Goal: Information Seeking & Learning: Learn about a topic

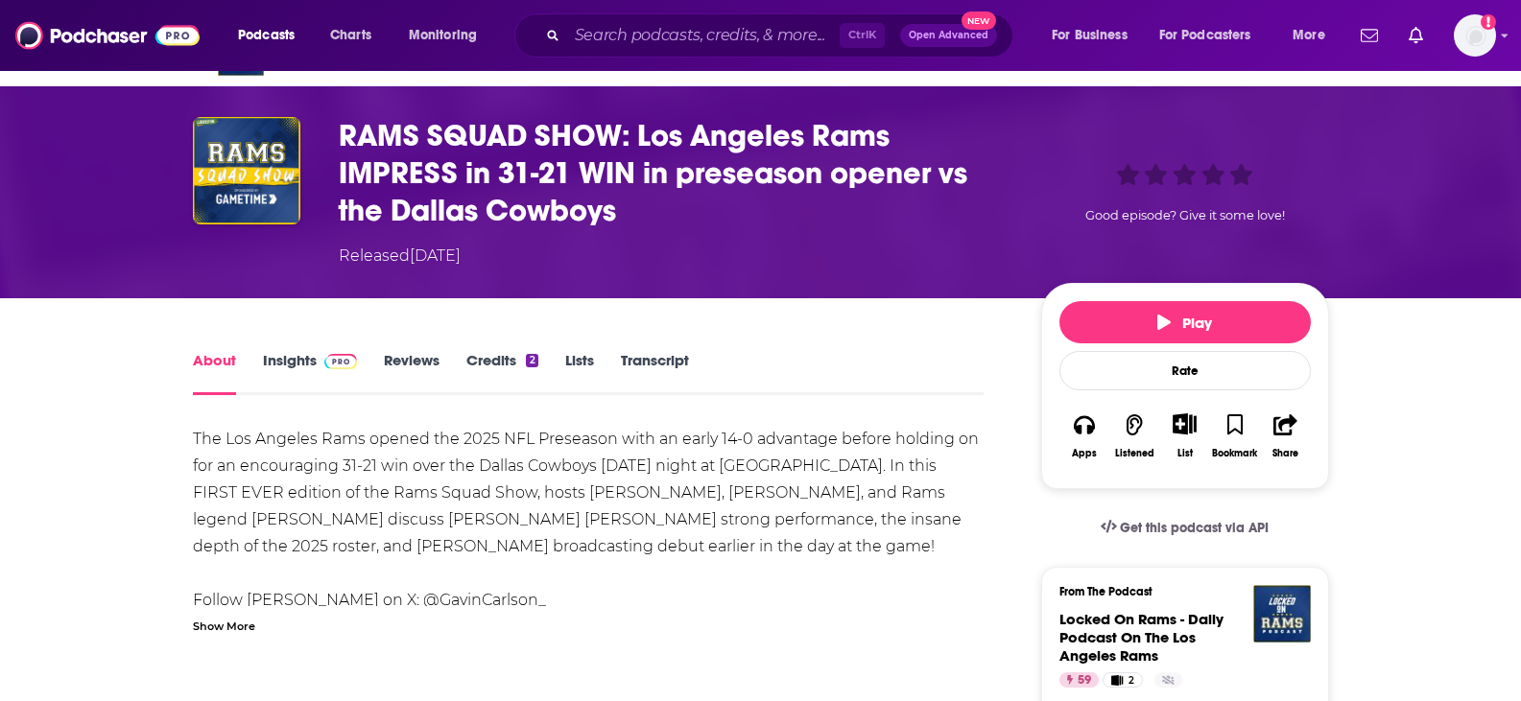
scroll to position [52, 0]
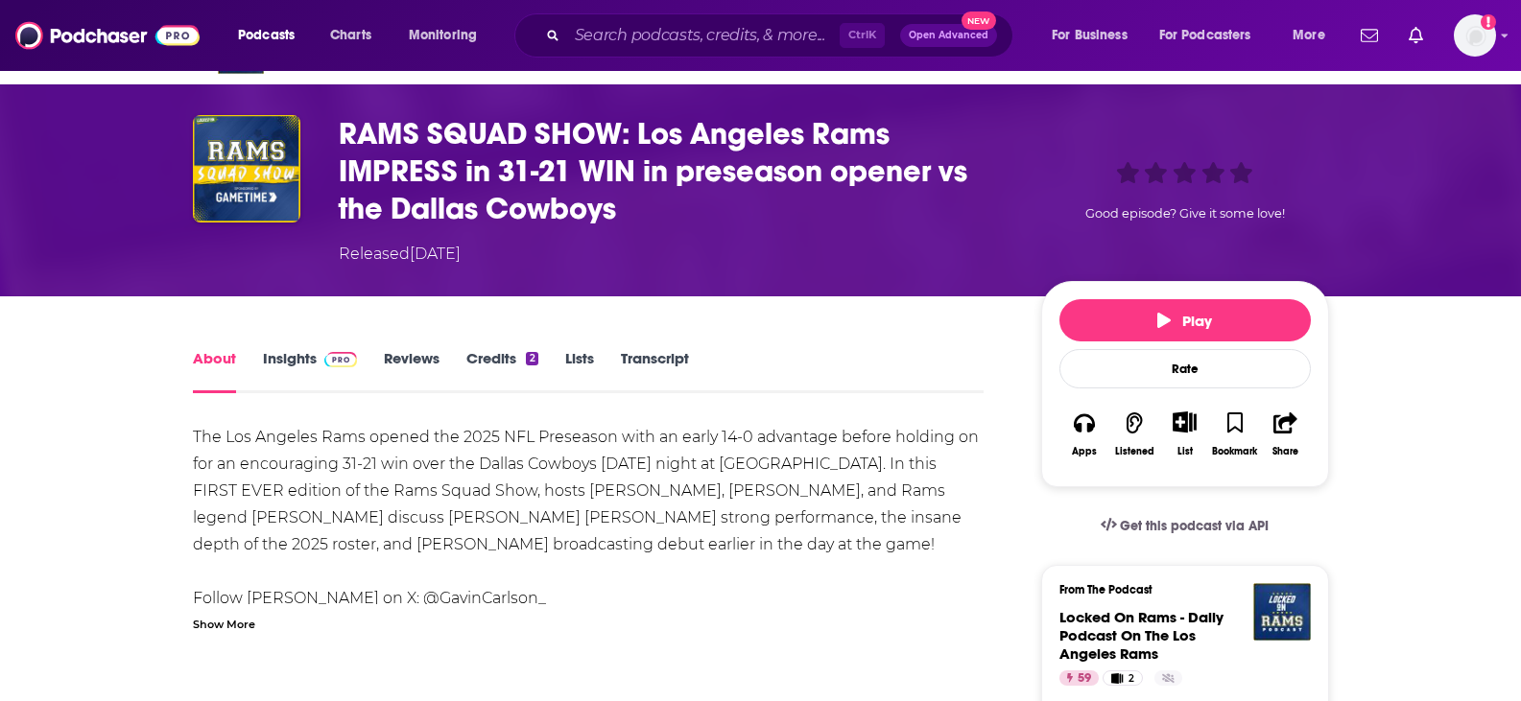
click at [319, 371] on link "Insights" at bounding box center [310, 371] width 95 height 44
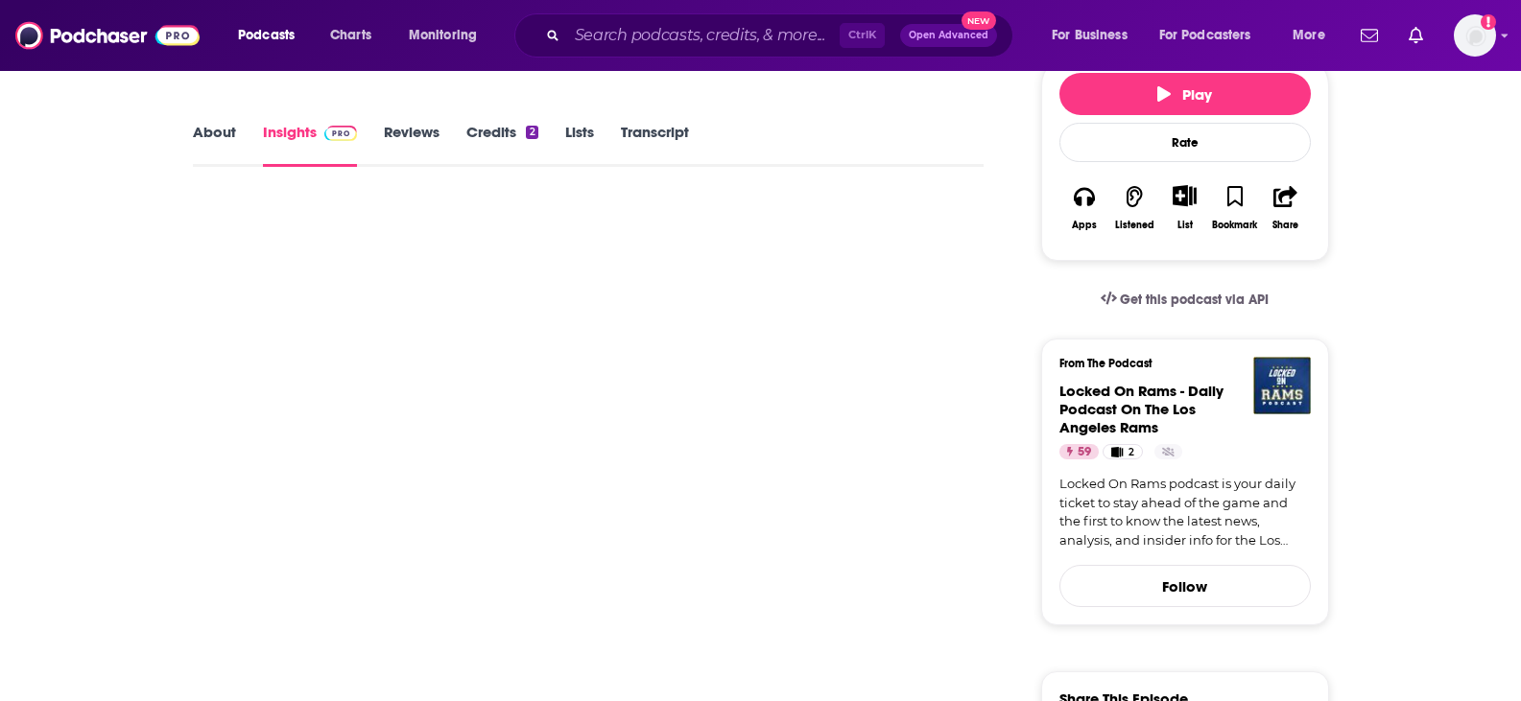
scroll to position [279, 0]
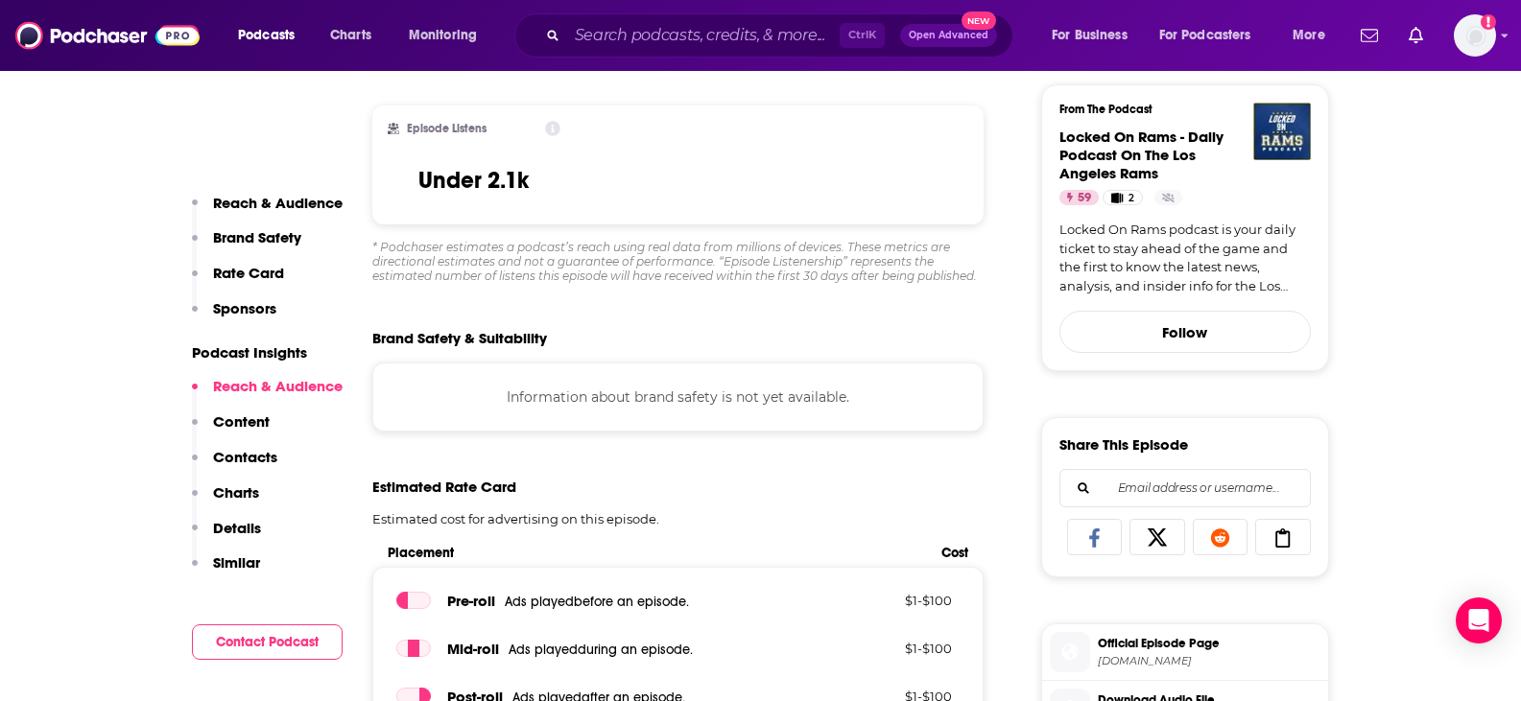
scroll to position [0, 0]
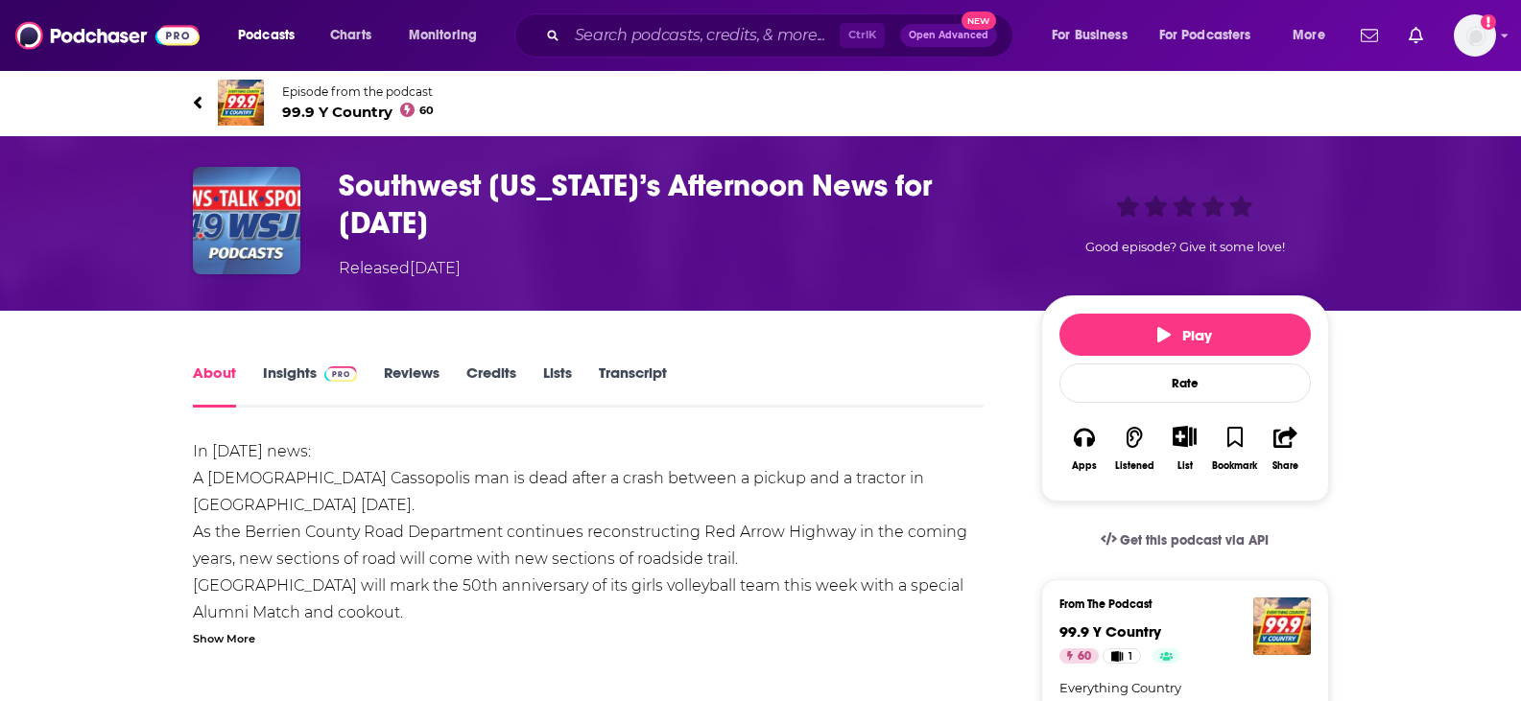
click at [627, 367] on link "Transcript" at bounding box center [633, 386] width 68 height 44
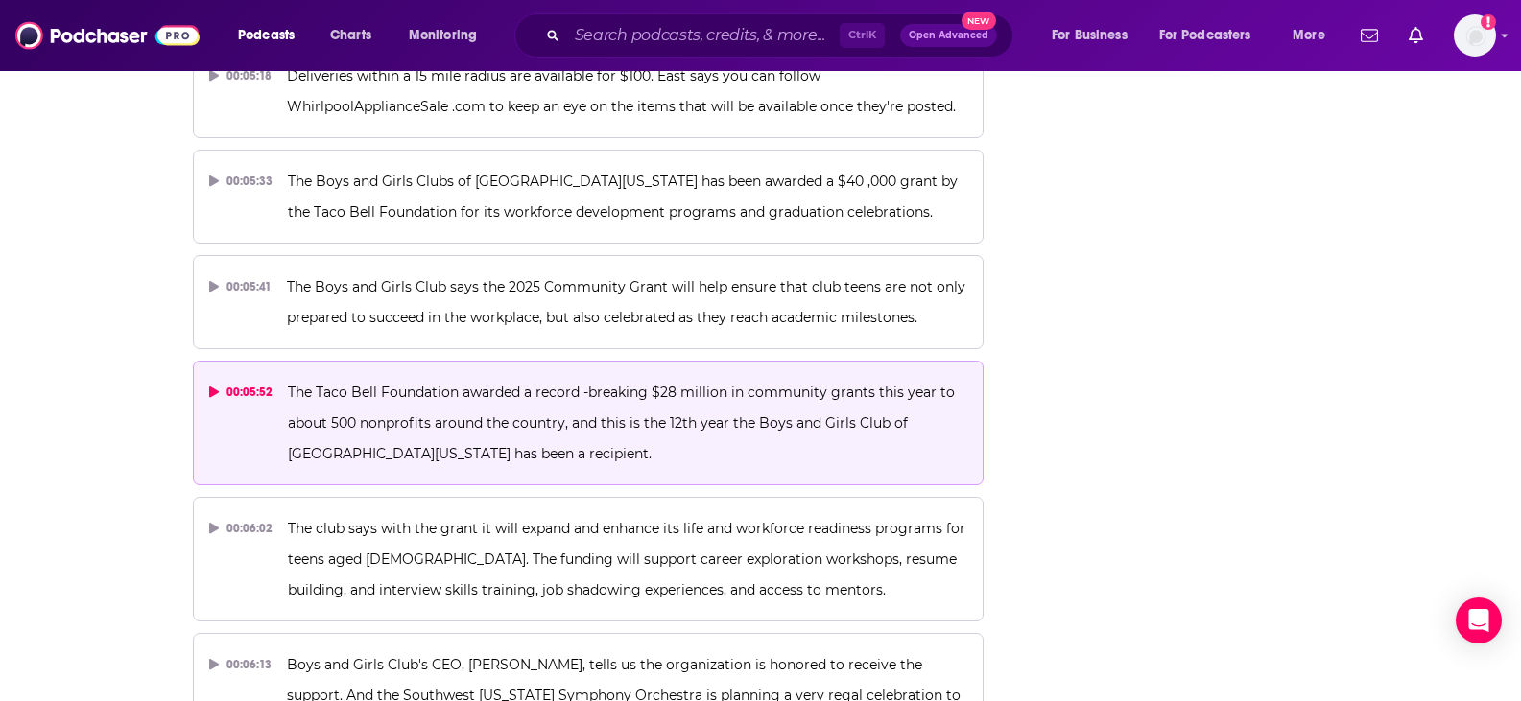
scroll to position [3996, 0]
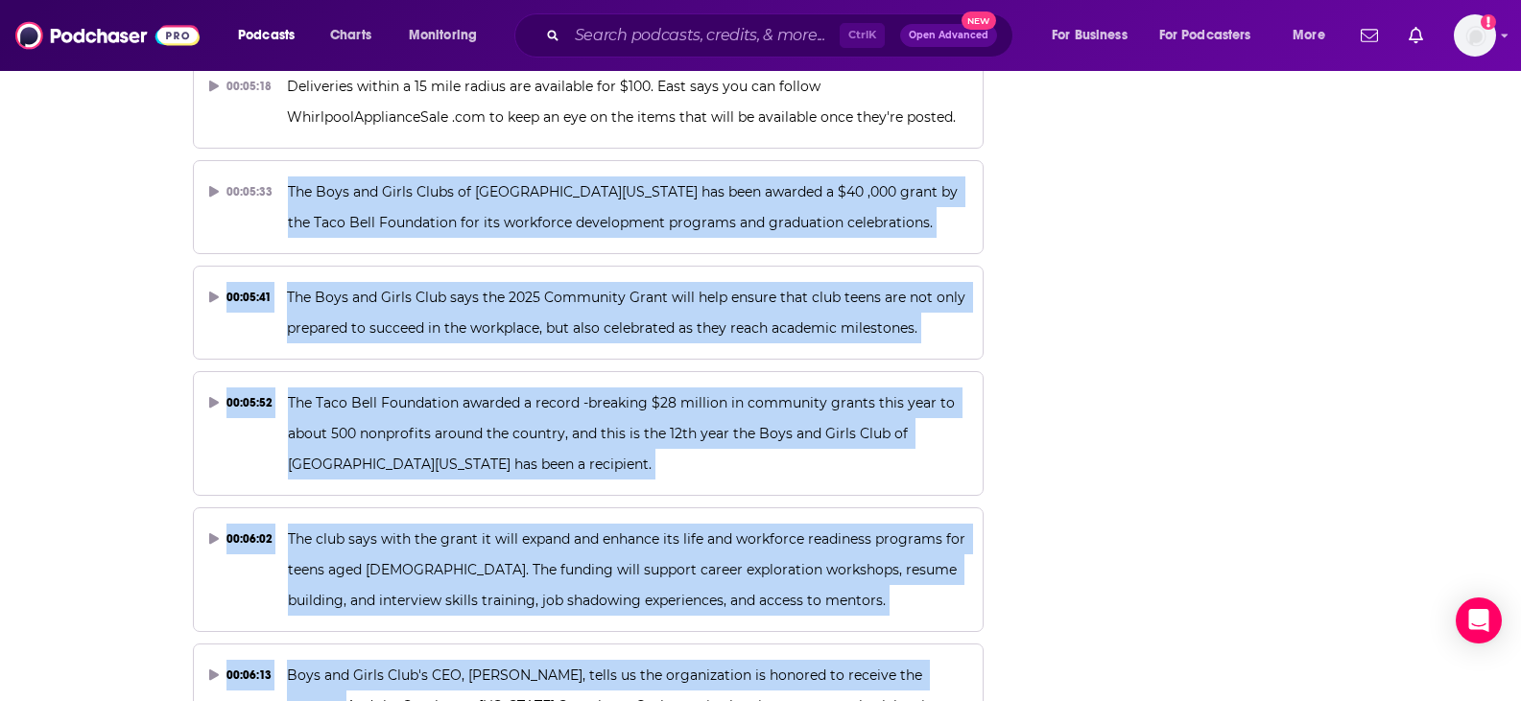
drag, startPoint x: 287, startPoint y: 133, endPoint x: 990, endPoint y: 609, distance: 849.1
click at [990, 609] on div "About Insights Reviews Credits Lists Transcript Episode Transcript Download Con…" at bounding box center [601, 675] width 879 height 8621
copy div "The Boys and Girls Clubs of Southwest Michigan has been awarded a $40 ,000 gran…"
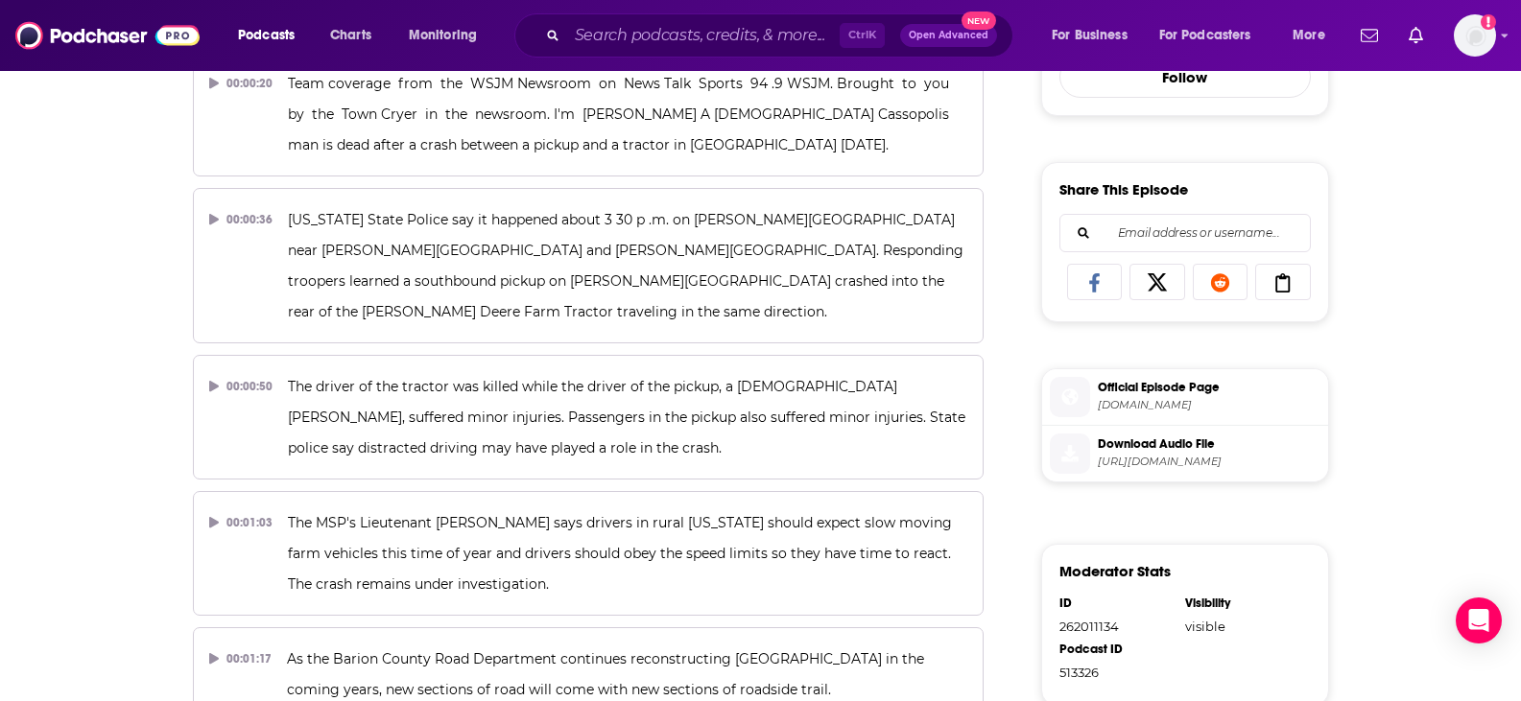
scroll to position [0, 0]
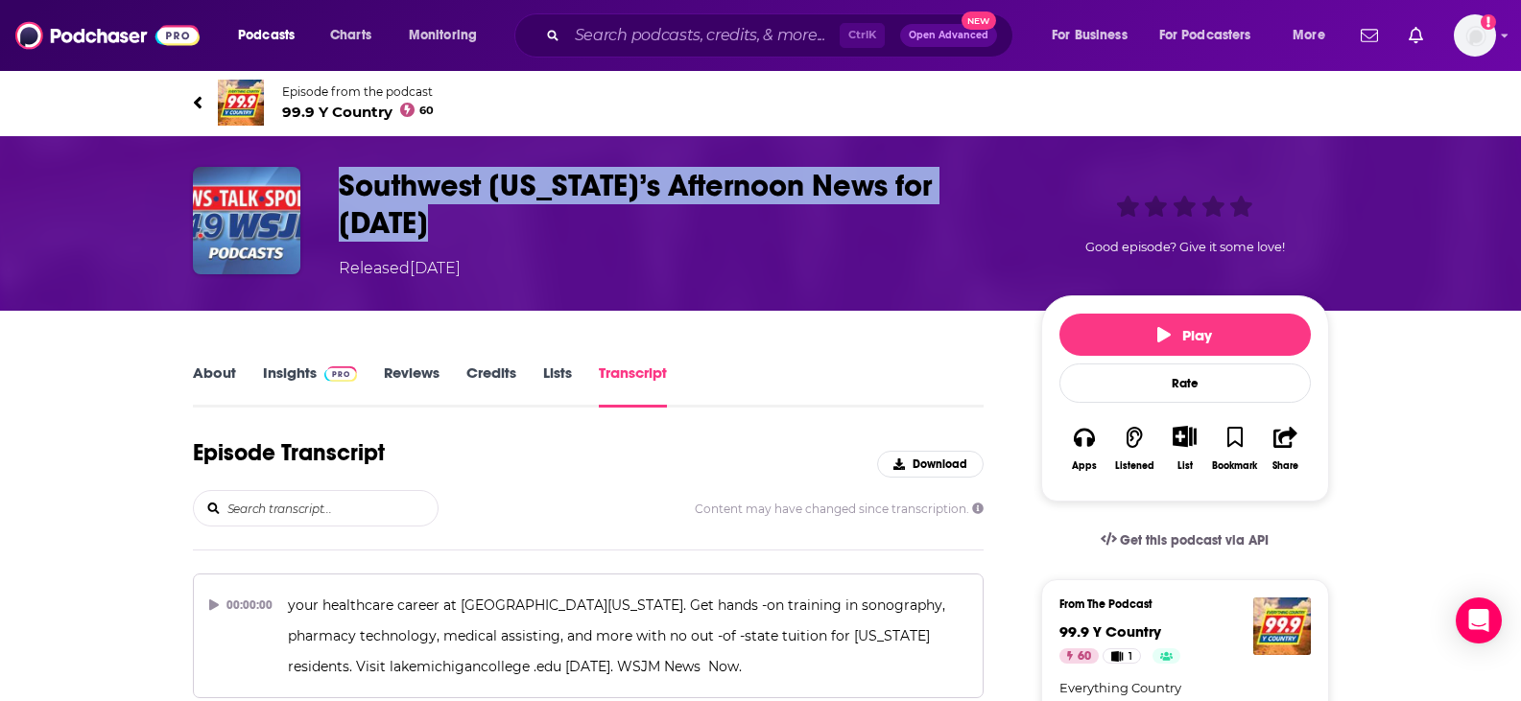
drag, startPoint x: 428, startPoint y: 223, endPoint x: 331, endPoint y: 187, distance: 103.2
click at [331, 187] on div "Southwest Michigan’s Afternoon News for 08-08-25 Released Friday, 8th August 20…" at bounding box center [761, 223] width 1136 height 113
copy h3 "Southwest Michigan’s Afternoon News for 08-08-25"
click at [329, 370] on img at bounding box center [341, 373] width 34 height 15
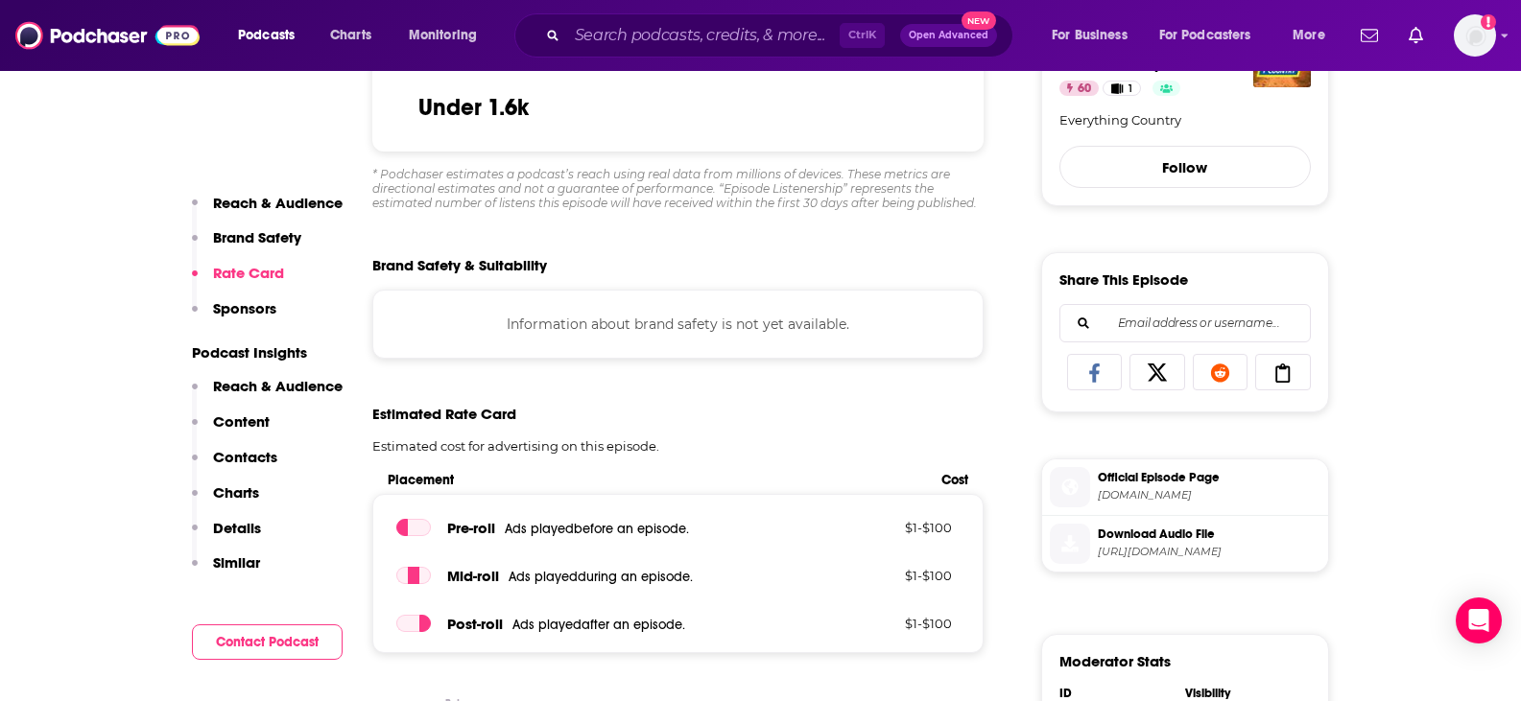
scroll to position [1138, 0]
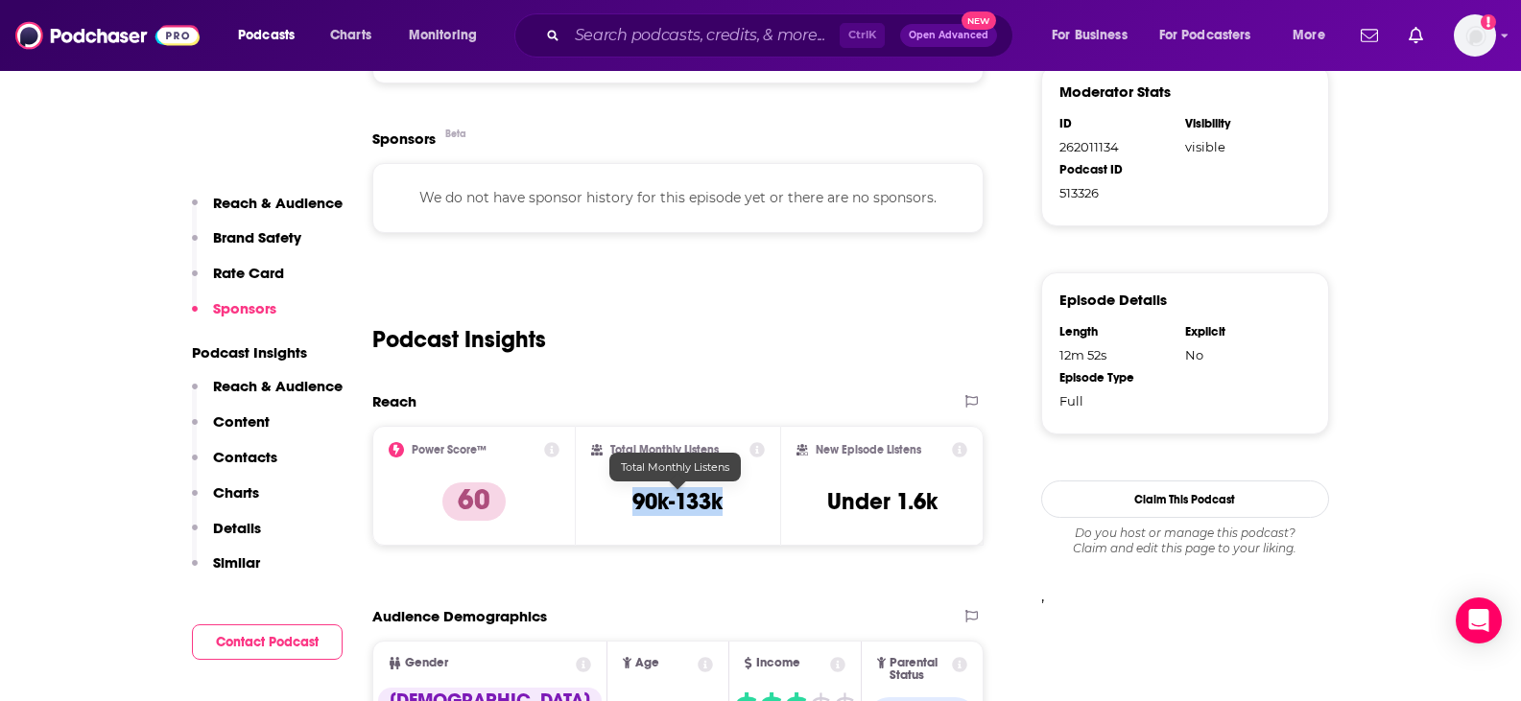
drag, startPoint x: 629, startPoint y: 500, endPoint x: 721, endPoint y: 502, distance: 92.1
click at [721, 502] on div "Total Monthly Listens 90k-133k" at bounding box center [678, 486] width 174 height 88
copy h3 "90k-133k"
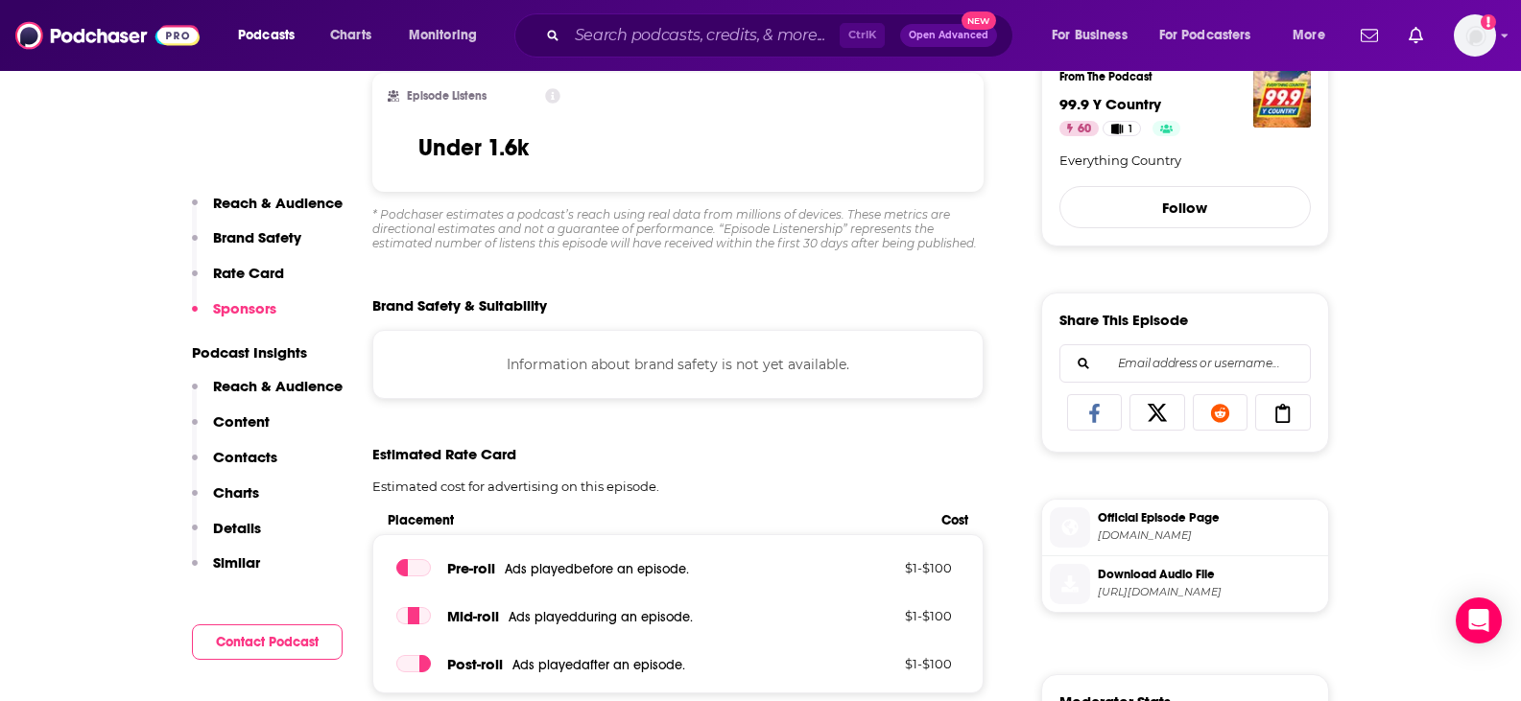
scroll to position [0, 0]
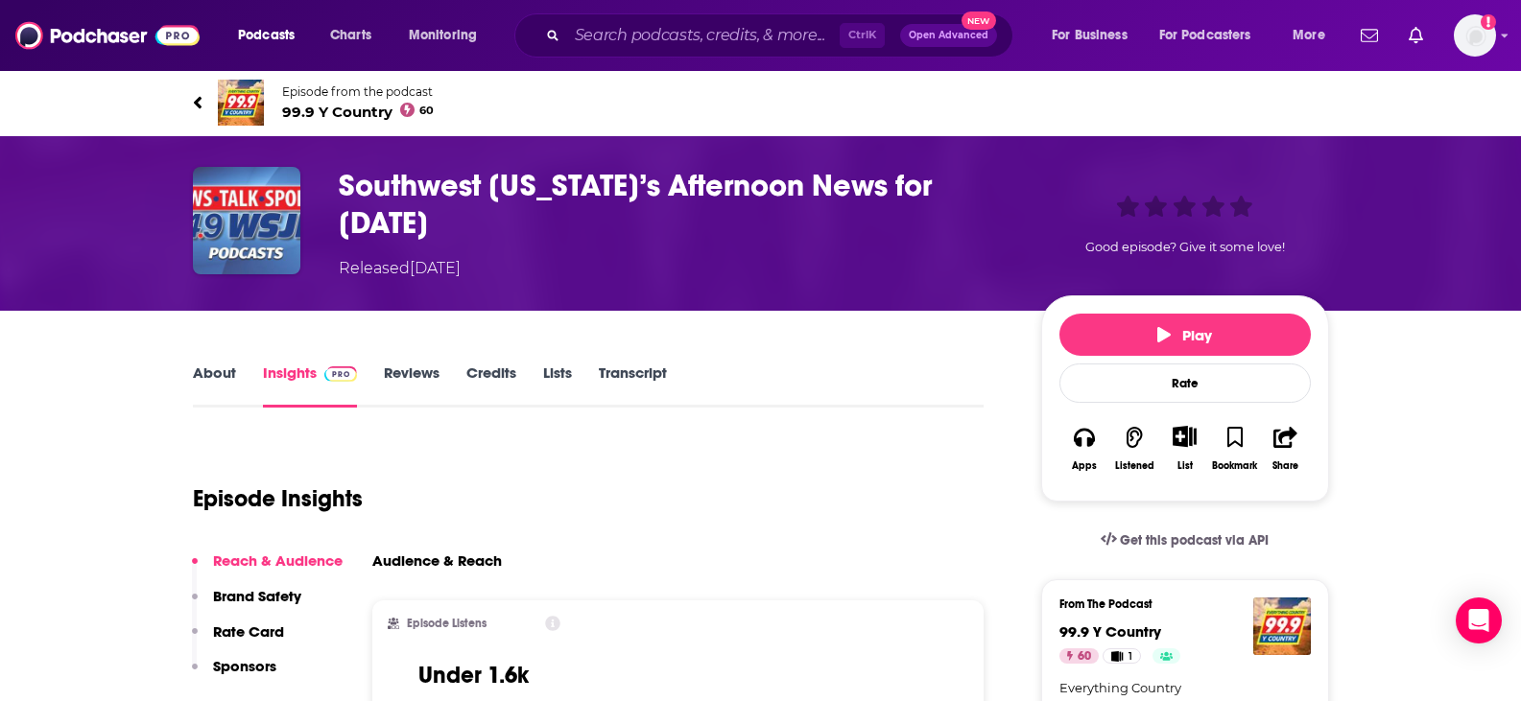
click at [220, 391] on link "About" at bounding box center [214, 386] width 43 height 44
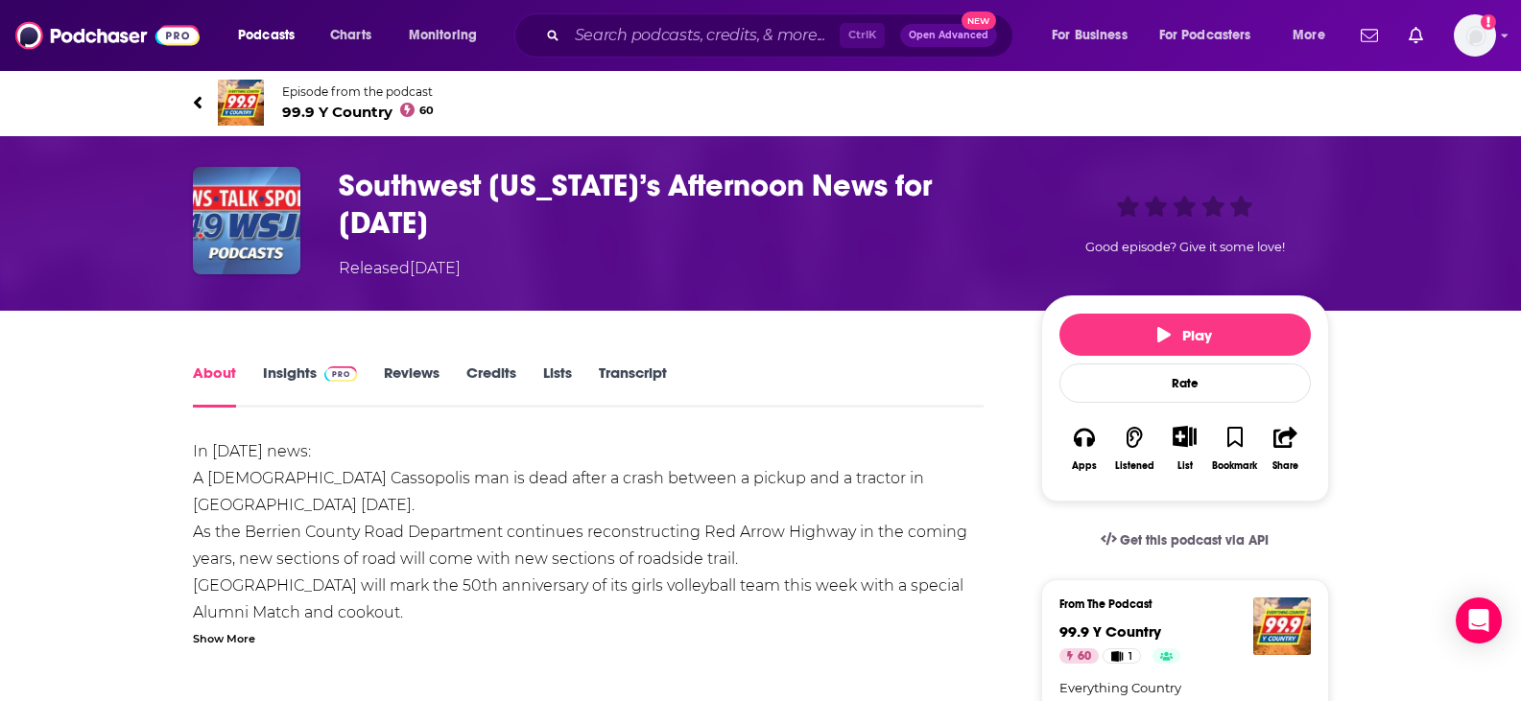
click at [638, 387] on link "Transcript" at bounding box center [633, 386] width 68 height 44
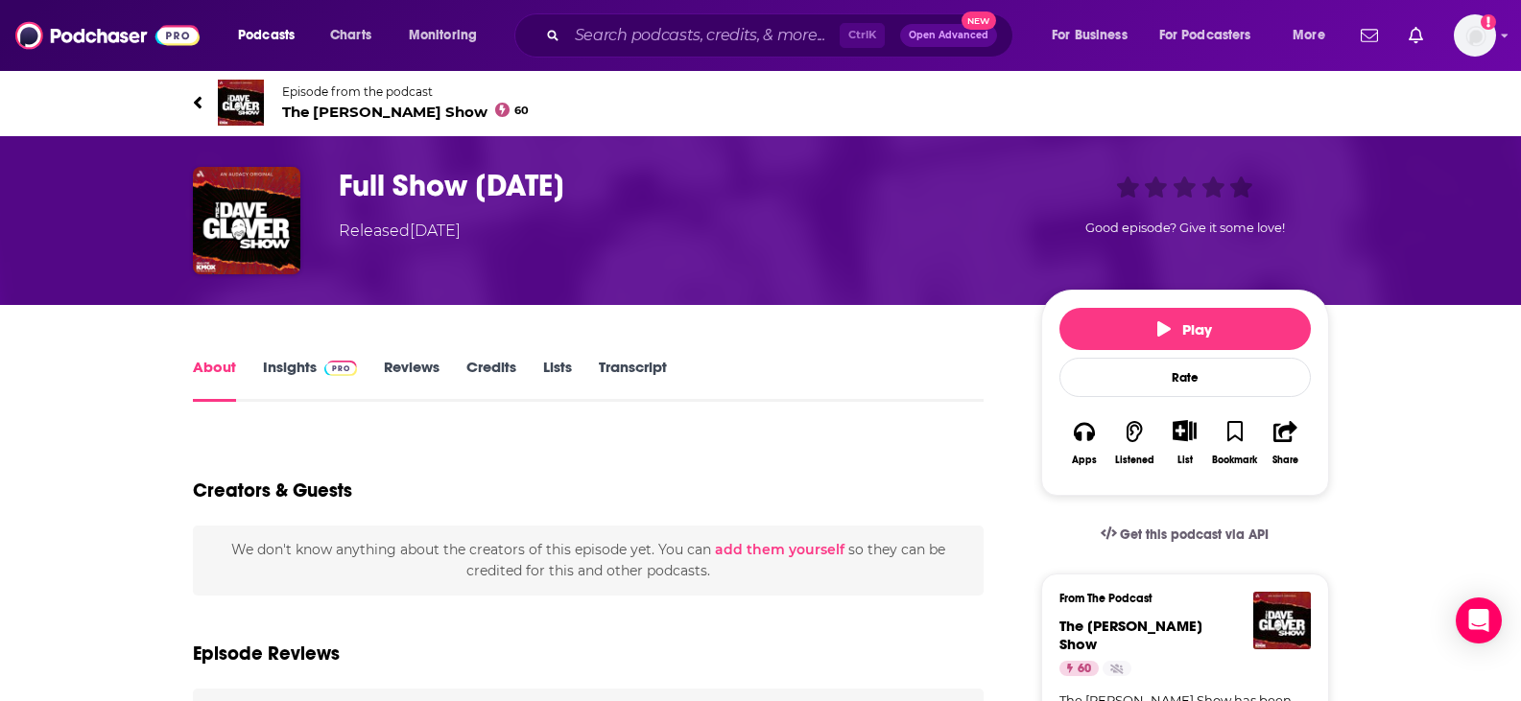
click at [614, 388] on link "Transcript" at bounding box center [633, 380] width 68 height 44
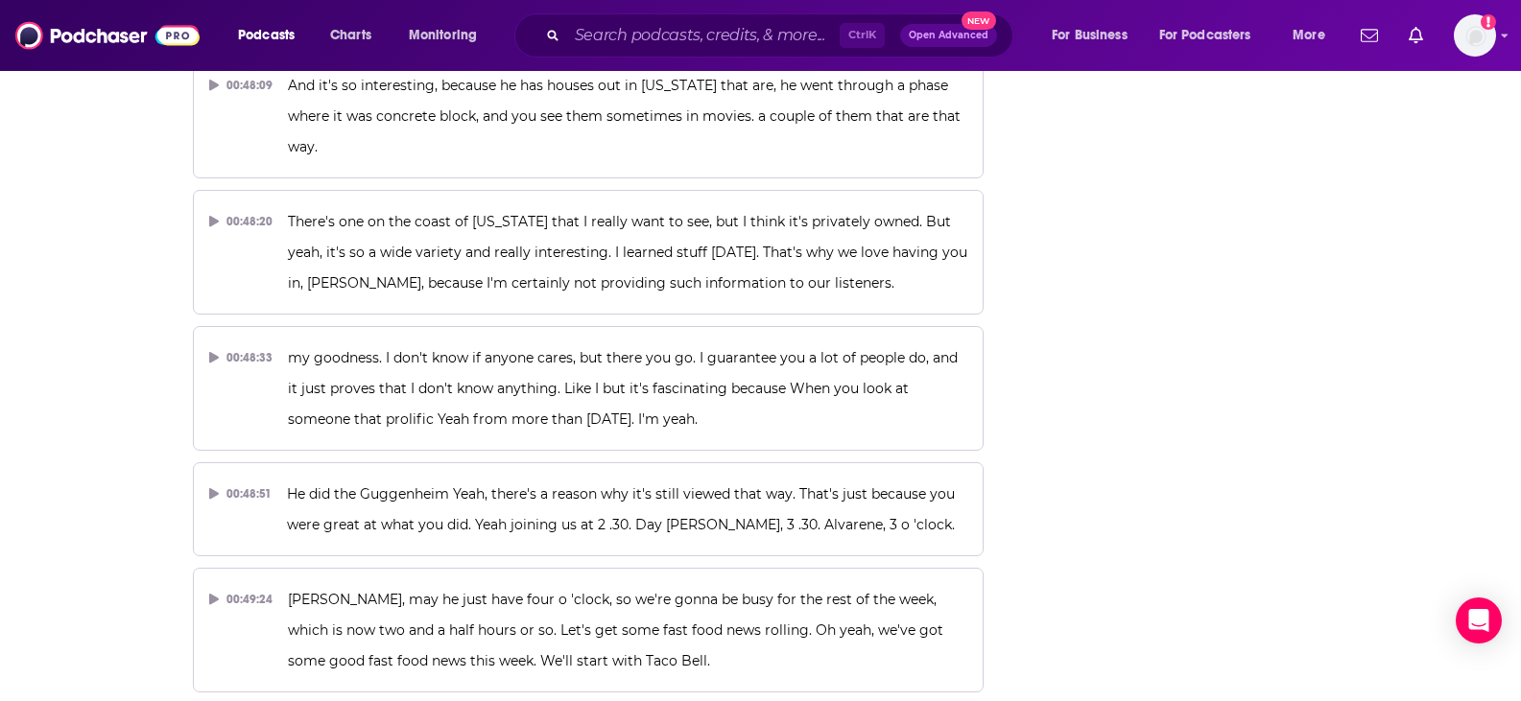
scroll to position [28096, 0]
drag, startPoint x: 429, startPoint y: 229, endPoint x: 925, endPoint y: 413, distance: 528.7
copy div "We'll start with Taco Bell. 00:49:35 They are launching $3 grilled steak burrit…"
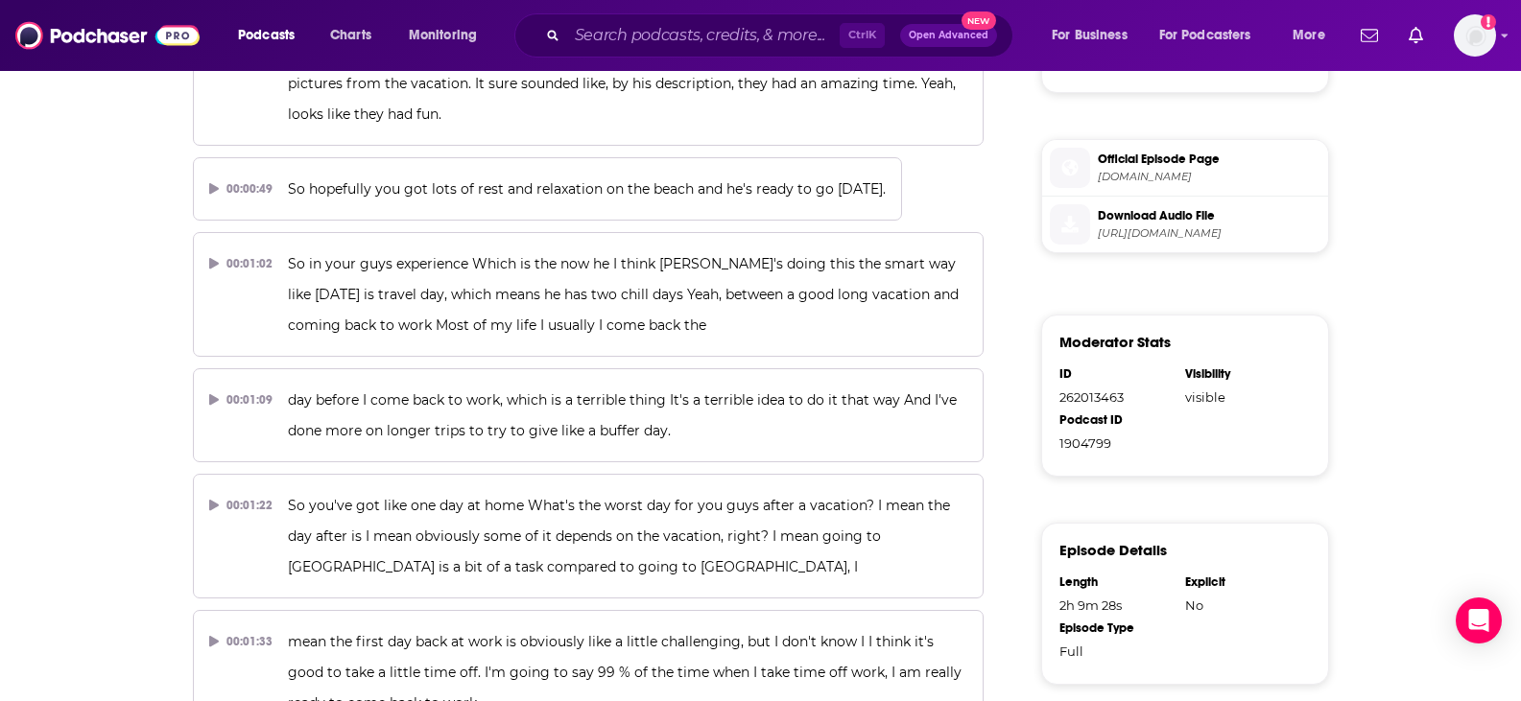
scroll to position [0, 0]
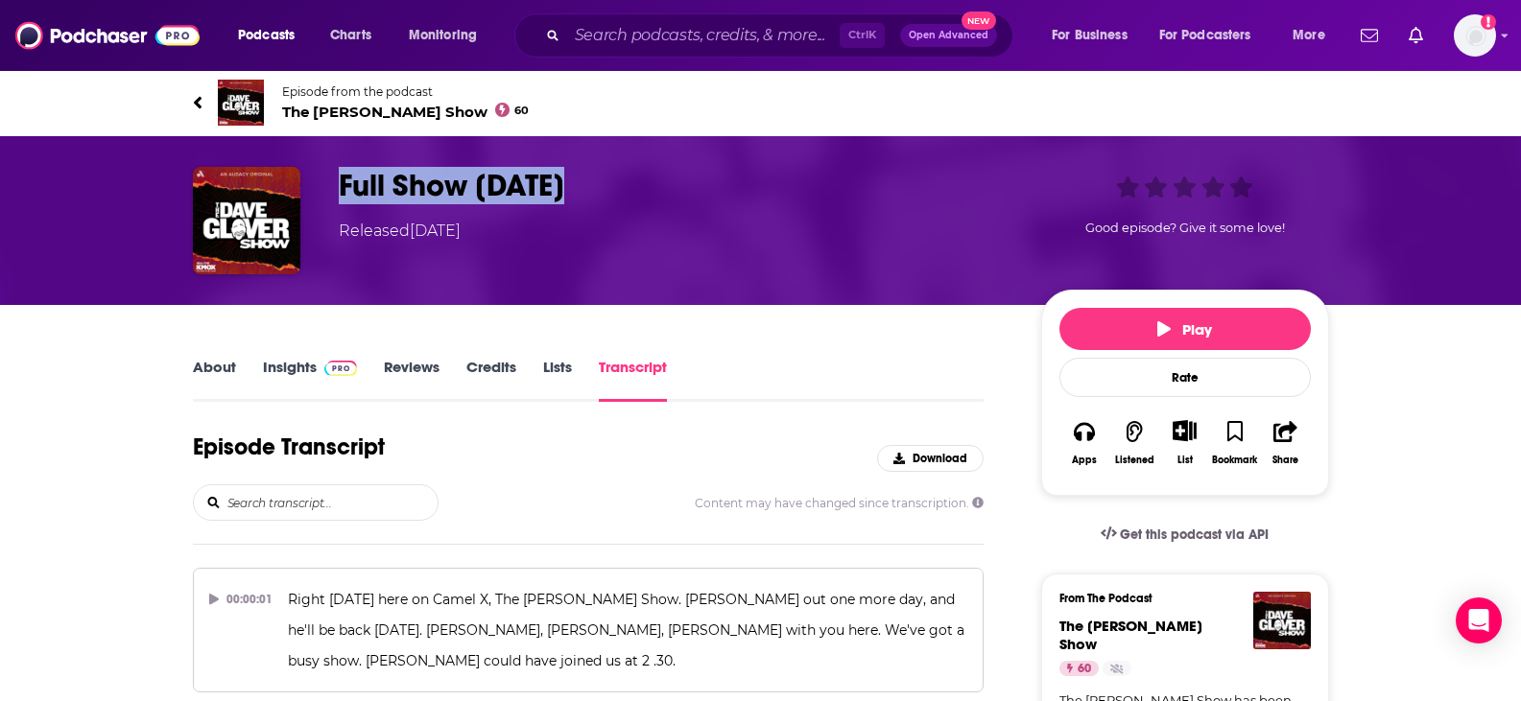
drag, startPoint x: 592, startPoint y: 195, endPoint x: 333, endPoint y: 178, distance: 259.5
click at [333, 178] on div "Full Show [DATE] Released [DATE] Good episode? Give it some love!" at bounding box center [761, 220] width 1136 height 107
copy h3 "Full Show [DATE]"
click at [317, 359] on span at bounding box center [337, 367] width 41 height 18
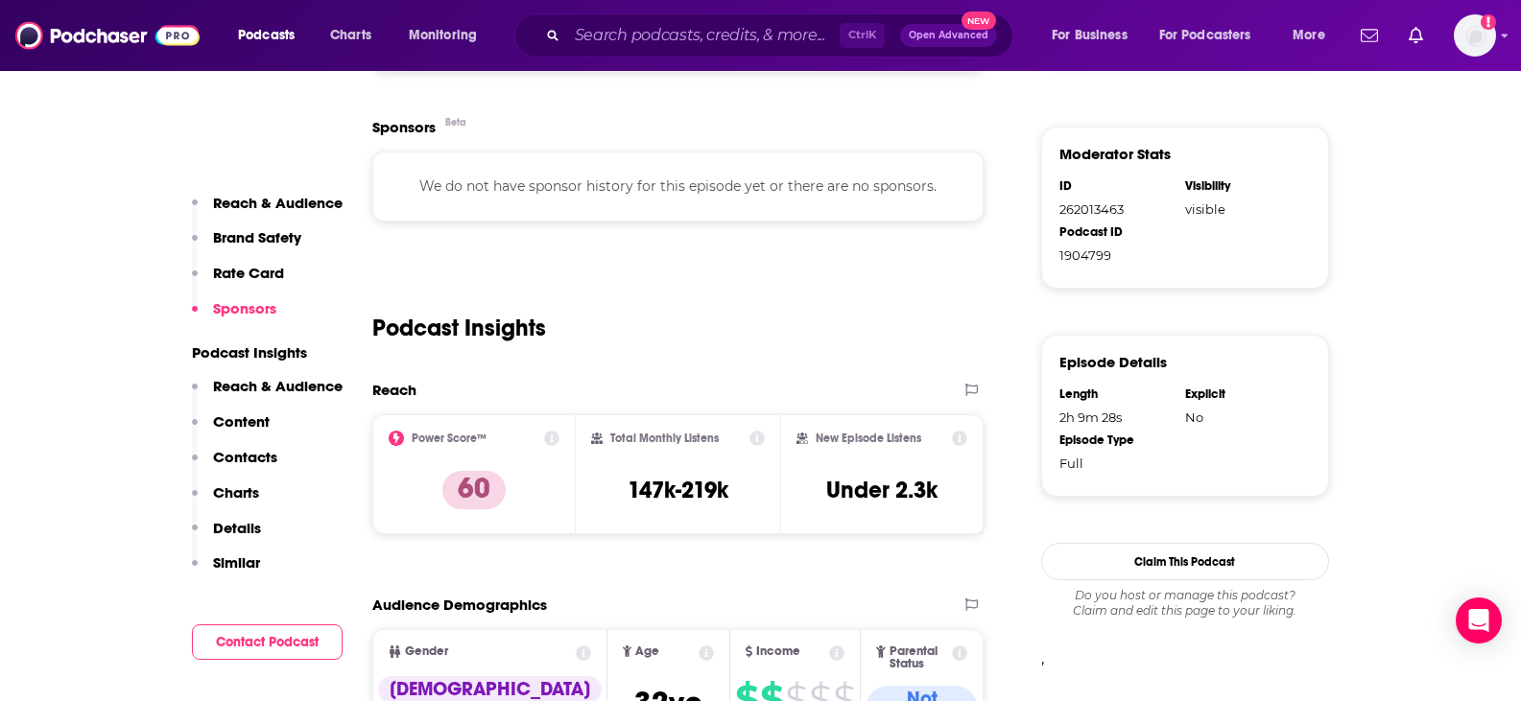
scroll to position [1144, 0]
drag, startPoint x: 611, startPoint y: 489, endPoint x: 766, endPoint y: 482, distance: 154.6
click at [766, 482] on div "Total Monthly Listens 147k-219k" at bounding box center [678, 473] width 204 height 121
drag, startPoint x: 612, startPoint y: 484, endPoint x: 793, endPoint y: 496, distance: 181.7
click at [793, 496] on div "Power Score™ 60 Total Monthly Listens 147k-219k New Episode Listens Under 2.3k" at bounding box center [678, 473] width 612 height 121
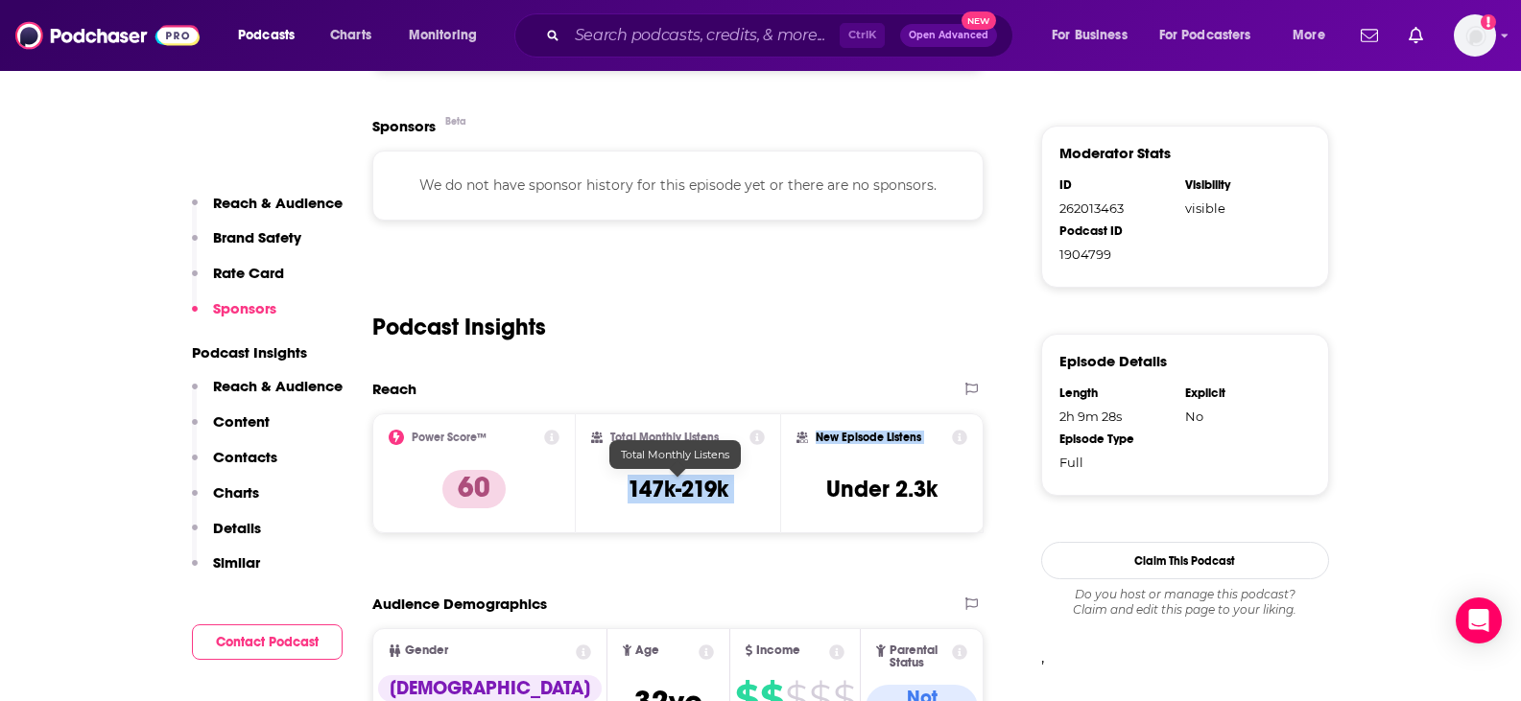
click at [675, 487] on h3 "147k-219k" at bounding box center [677, 489] width 101 height 29
